Goal: Find specific page/section: Find specific page/section

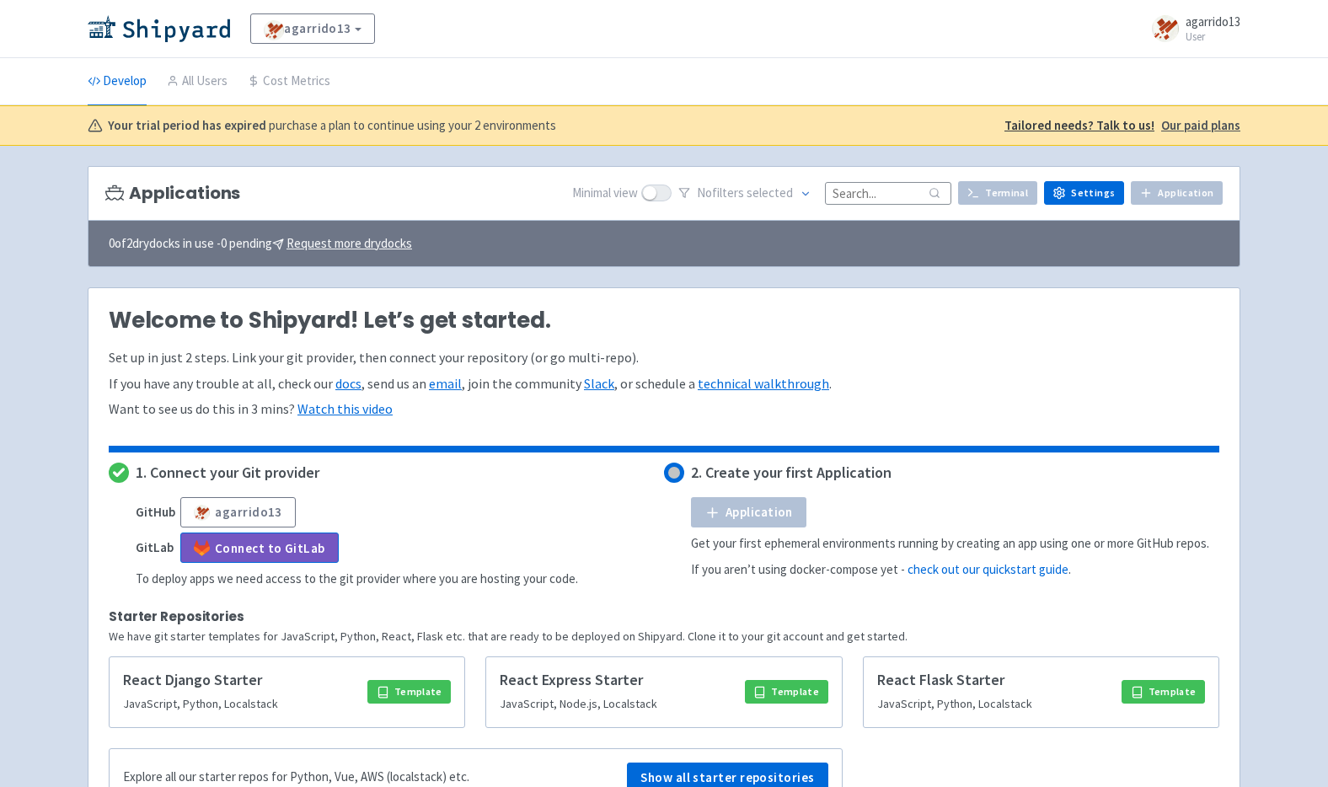
click at [238, 81] on li "Cost Metrics" at bounding box center [289, 81] width 103 height 46
click at [226, 83] on link "All Users" at bounding box center [197, 81] width 61 height 47
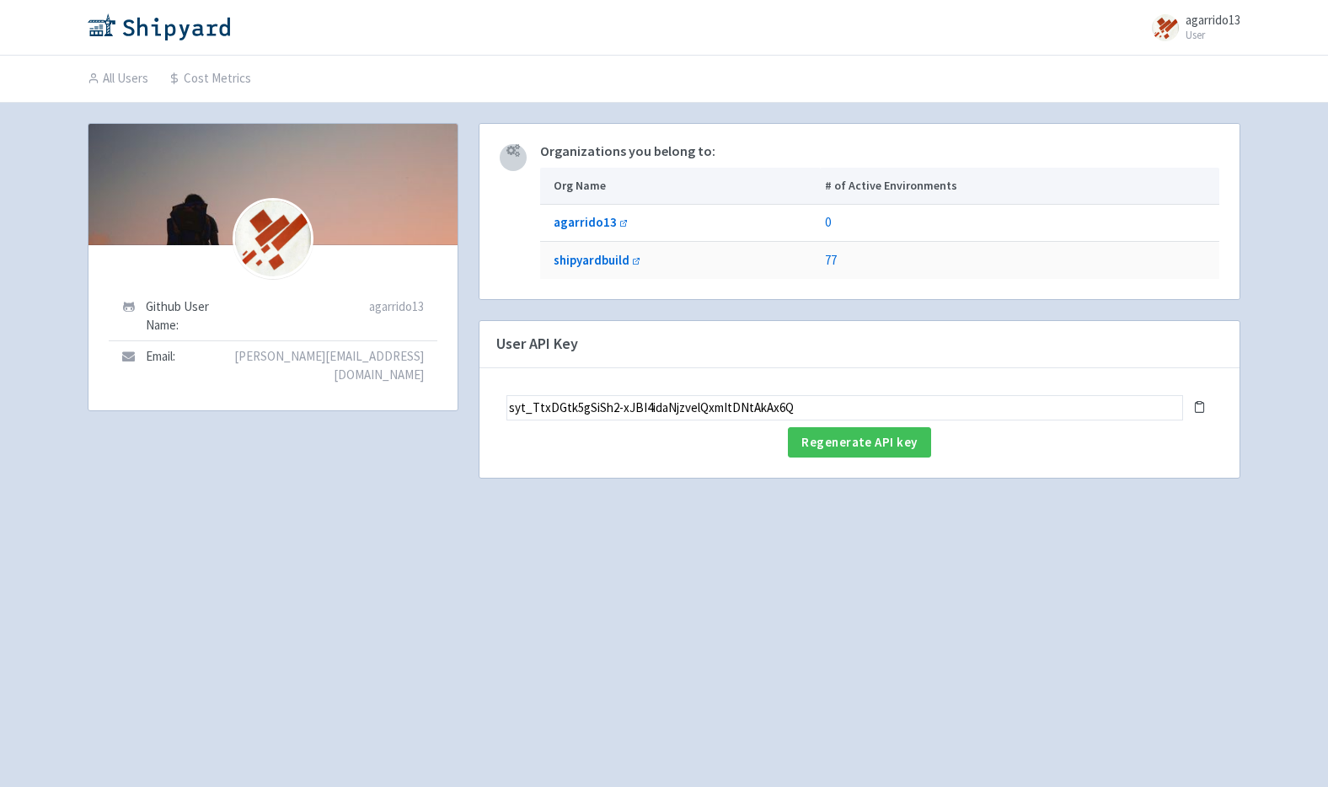
click at [1215, 25] on span "agarrido13" at bounding box center [1212, 20] width 55 height 16
click at [111, 80] on link "All Users" at bounding box center [118, 79] width 61 height 47
